Goal: Navigation & Orientation: Find specific page/section

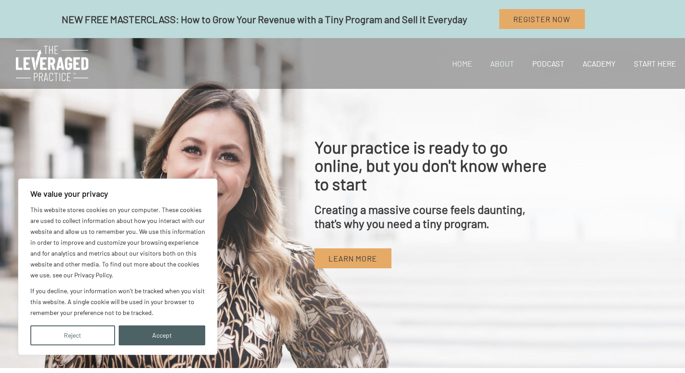
click at [506, 65] on link "About" at bounding box center [502, 63] width 42 height 31
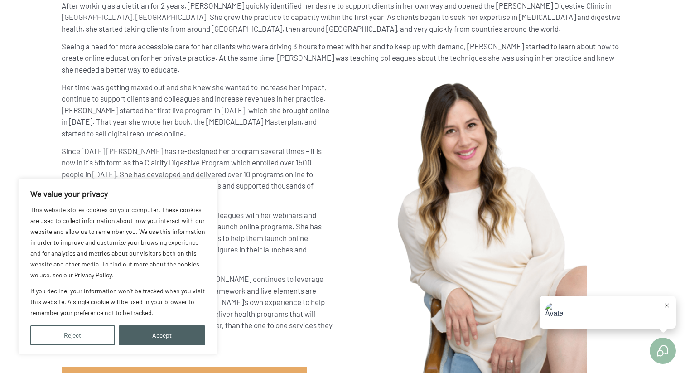
scroll to position [134, 0]
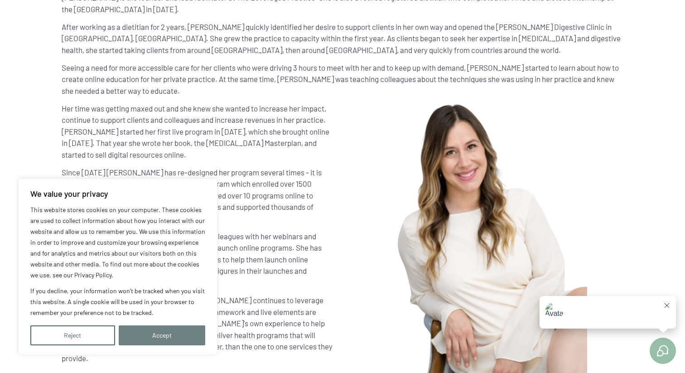
click at [172, 336] on button "Accept" at bounding box center [162, 335] width 87 height 20
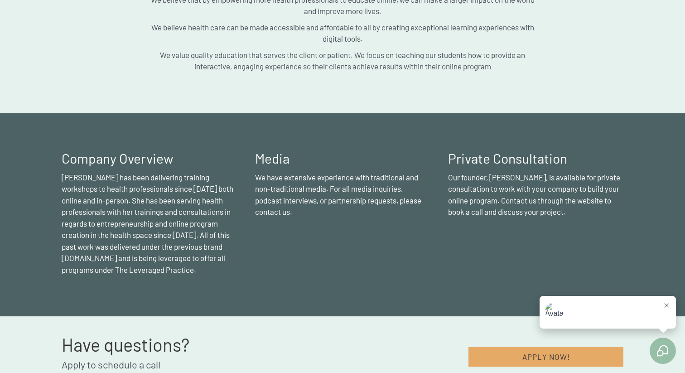
scroll to position [817, 0]
